Goal: Information Seeking & Learning: Learn about a topic

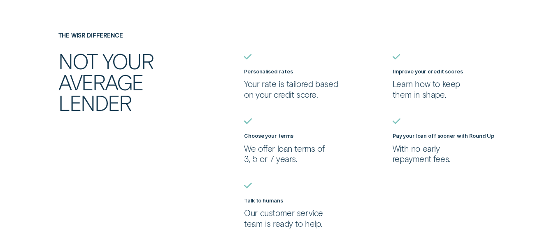
scroll to position [659, 0]
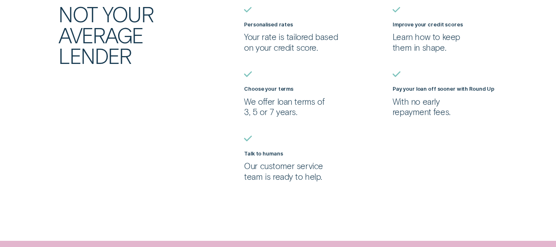
click at [262, 154] on label "Talk to humans" at bounding box center [263, 153] width 39 height 6
click at [261, 174] on p "Our customer service team is ready to help." at bounding box center [296, 171] width 105 height 21
click at [373, 181] on ul "Personalised rates Your rate is tailored based on your credit score. Improve yo…" at bounding box center [389, 94] width 297 height 175
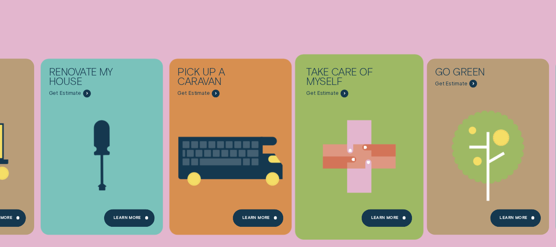
scroll to position [0, 0]
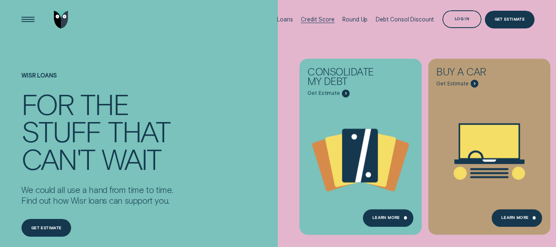
click at [320, 21] on div "Credit Score" at bounding box center [317, 19] width 33 height 7
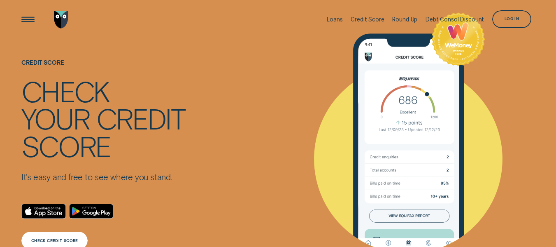
click at [54, 239] on div "CHECK CREDIT SCORE" at bounding box center [54, 240] width 47 height 3
